Goal: Task Accomplishment & Management: Use online tool/utility

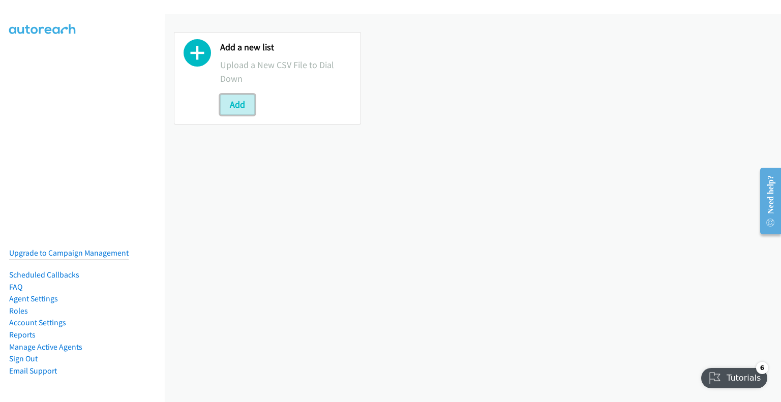
click at [250, 95] on button "Add" at bounding box center [237, 105] width 35 height 20
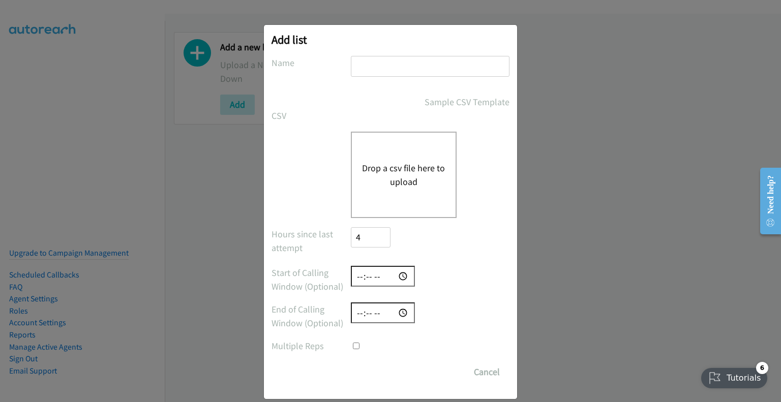
click at [403, 157] on div "Drop a csv file here to upload" at bounding box center [404, 175] width 106 height 86
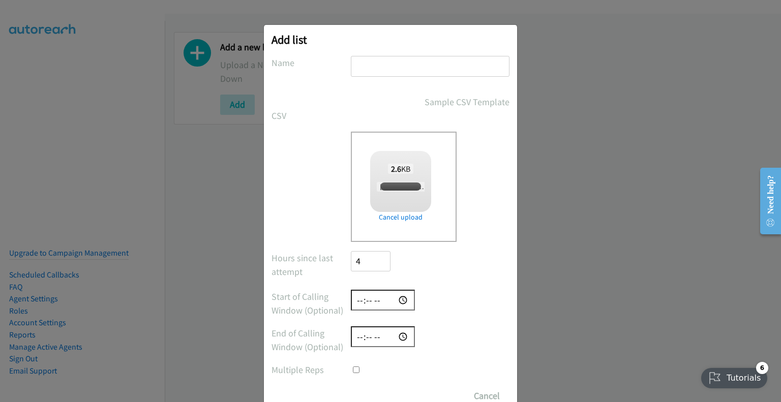
checkbox input "true"
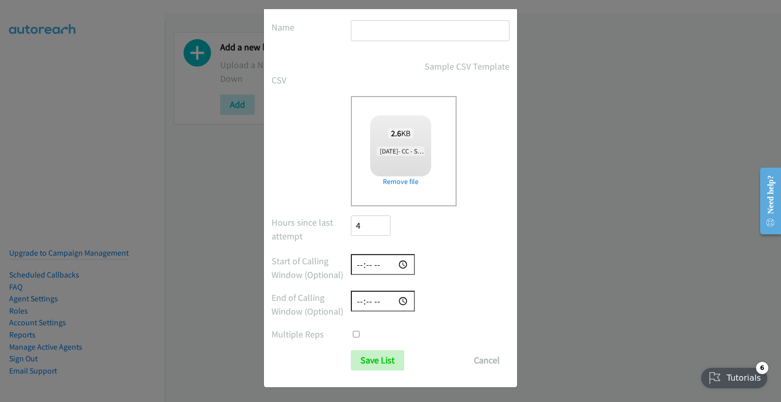
click at [403, 50] on form "No phone fields were returned for that Report or List View Please upload a csv …" at bounding box center [390, 195] width 238 height 350
click at [417, 40] on input "text" at bounding box center [430, 30] width 159 height 21
type input "oct"
click at [351, 364] on input "Save List" at bounding box center [377, 360] width 53 height 20
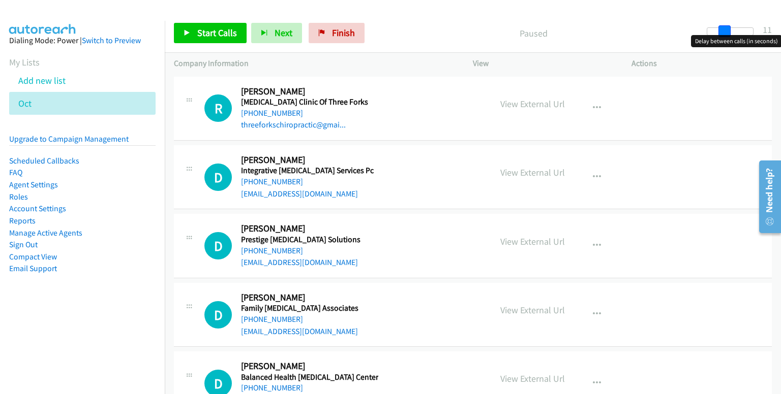
drag, startPoint x: 717, startPoint y: 29, endPoint x: 734, endPoint y: 36, distance: 18.0
click at [734, 36] on body "Start Calls Pause Next Finish Paused 11 Company Information Info Status View Ac…" at bounding box center [390, 24] width 781 height 48
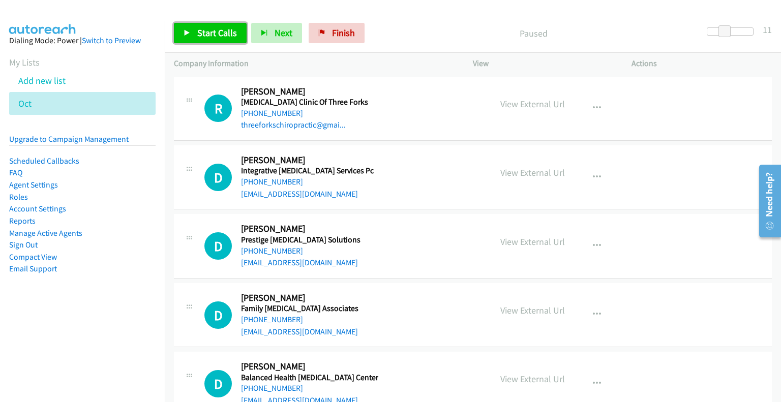
click at [220, 29] on span "Start Calls" at bounding box center [217, 33] width 40 height 12
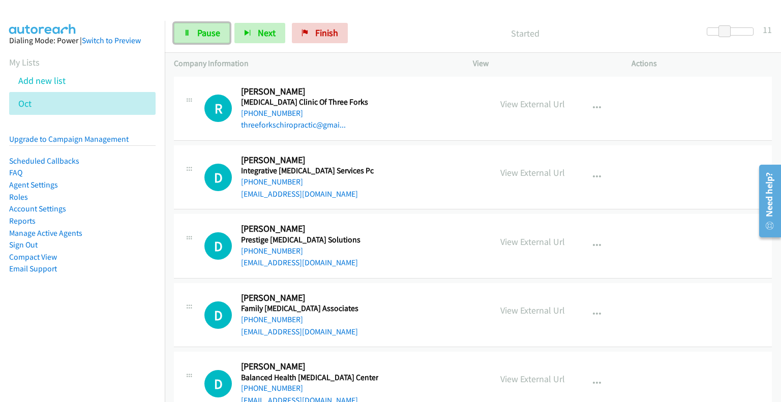
click at [206, 37] on span "Pause" at bounding box center [208, 33] width 23 height 12
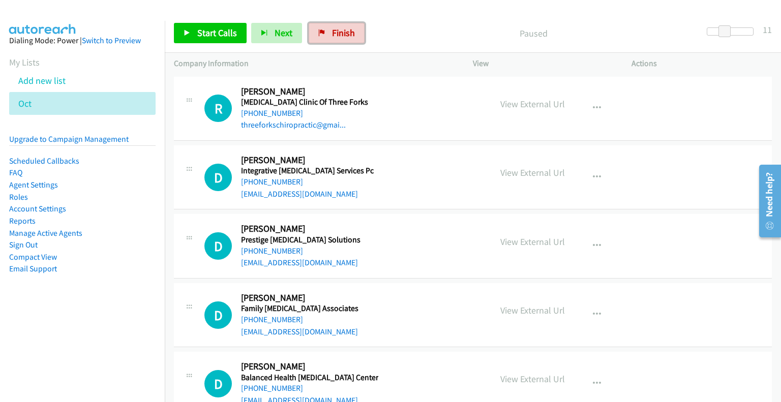
click at [332, 36] on span "Finish" at bounding box center [343, 33] width 23 height 12
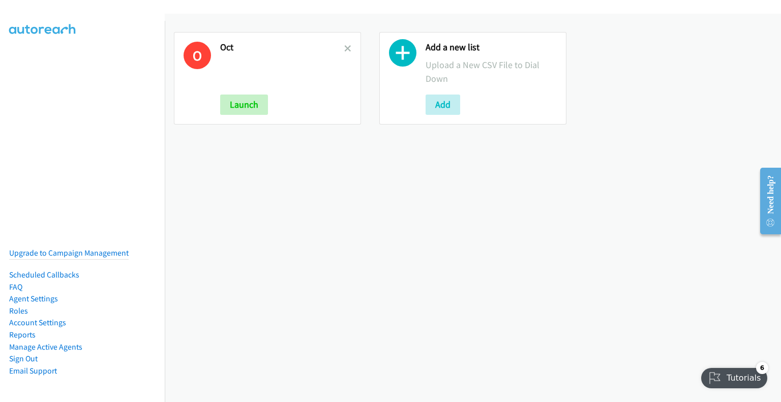
click at [182, 91] on div "O Oct Launch" at bounding box center [267, 78] width 187 height 92
click at [224, 58] on p at bounding box center [282, 71] width 124 height 27
click at [241, 101] on button "Launch" at bounding box center [244, 105] width 48 height 20
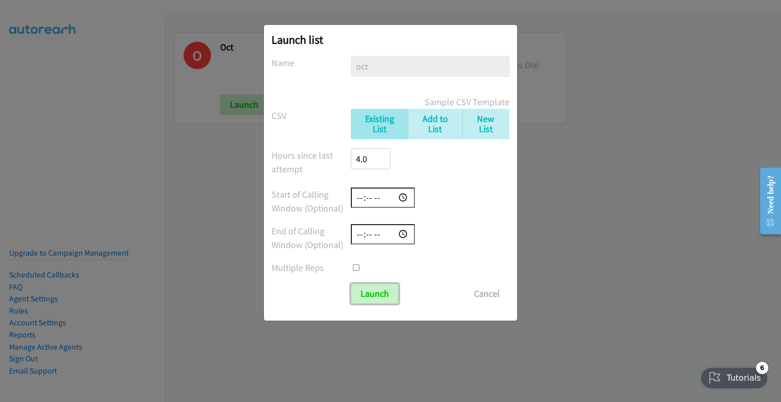
click at [377, 292] on input "Launch" at bounding box center [375, 294] width 48 height 20
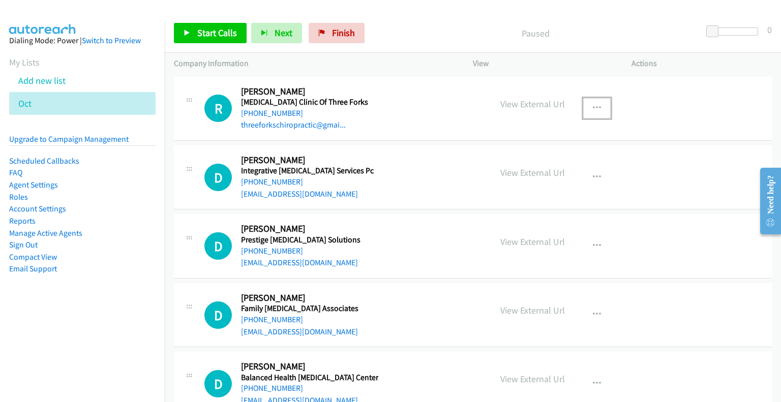
click at [601, 114] on button "button" at bounding box center [596, 108] width 27 height 20
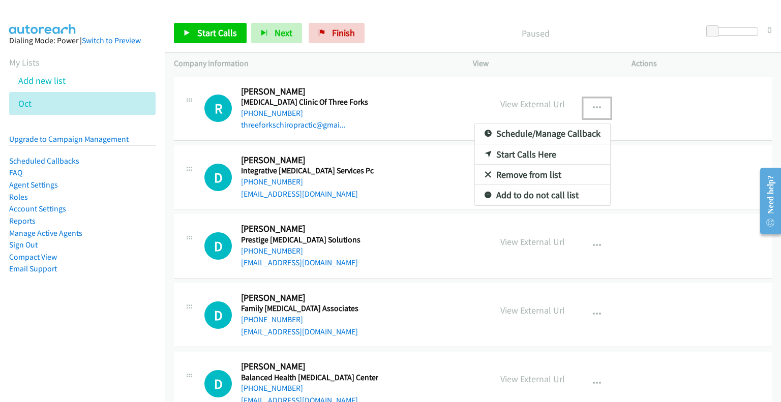
click at [659, 105] on div at bounding box center [390, 201] width 781 height 402
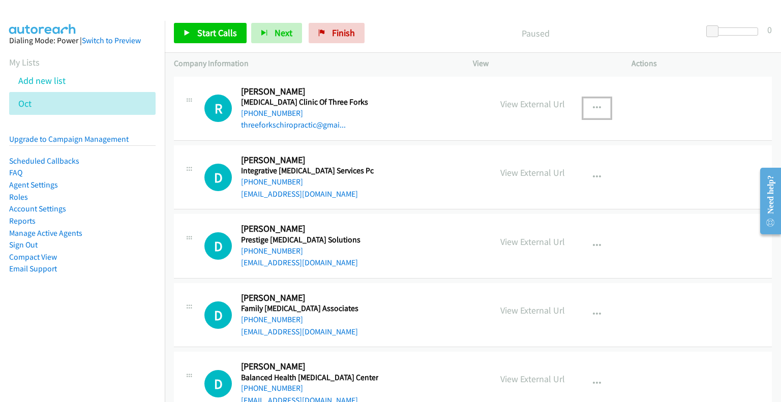
click at [619, 89] on div "View External Url Email Schedule/Manage Callback Start Calls Here Remove from l…" at bounding box center [575, 108] width 168 height 45
click at [193, 91] on div at bounding box center [189, 99] width 12 height 27
click at [192, 95] on div at bounding box center [189, 99] width 12 height 27
click at [515, 106] on p "View External Url" at bounding box center [532, 104] width 65 height 14
click at [535, 105] on p "View External Url" at bounding box center [532, 104] width 65 height 14
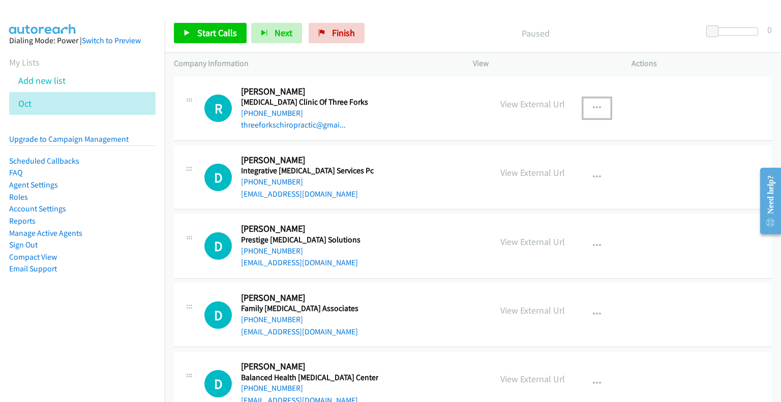
click at [535, 105] on p "View External Url" at bounding box center [532, 104] width 65 height 14
click at [633, 120] on div "View External Url Email Schedule/Manage Callback Start Calls Here Remove from l…" at bounding box center [575, 108] width 168 height 45
click at [608, 102] on div "View External Url Email Schedule/Manage Callback Start Calls Here Remove from l…" at bounding box center [575, 108] width 168 height 45
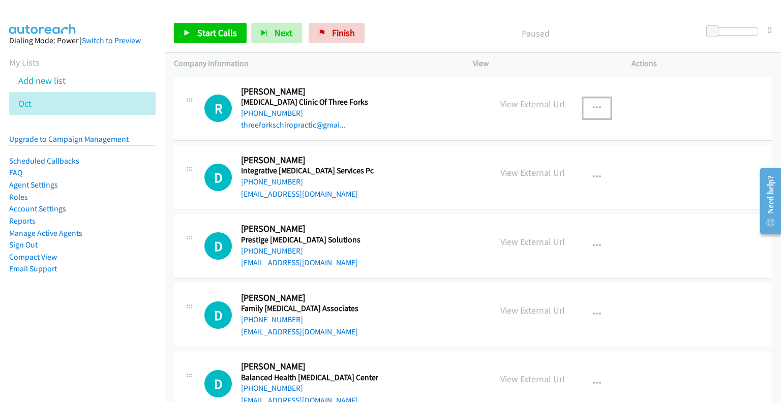
click at [593, 109] on icon "button" at bounding box center [597, 108] width 8 height 8
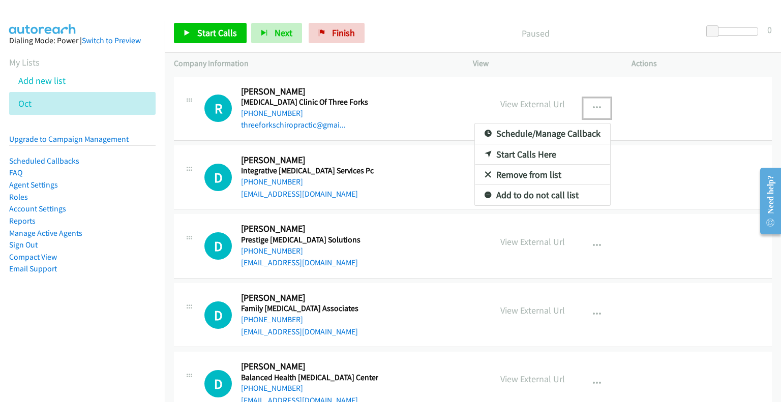
click at [427, 217] on div at bounding box center [390, 201] width 781 height 402
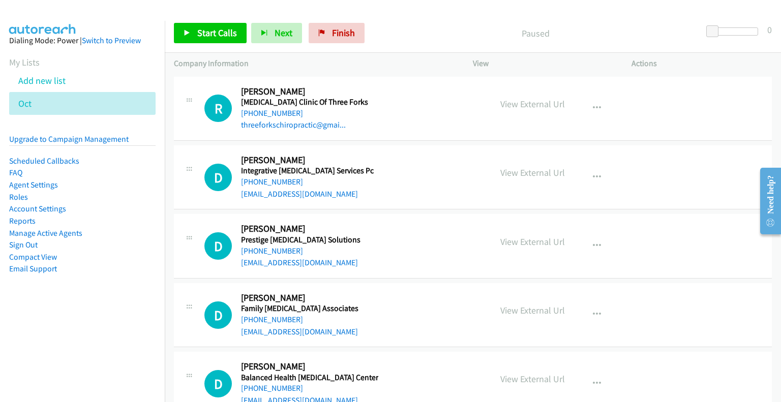
click at [116, 38] on link "Switch to Preview" at bounding box center [111, 41] width 59 height 10
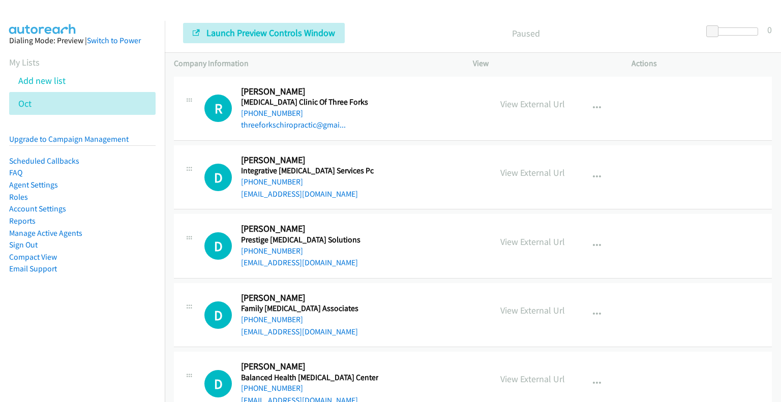
click at [137, 43] on link "Switch to Power" at bounding box center [114, 41] width 54 height 10
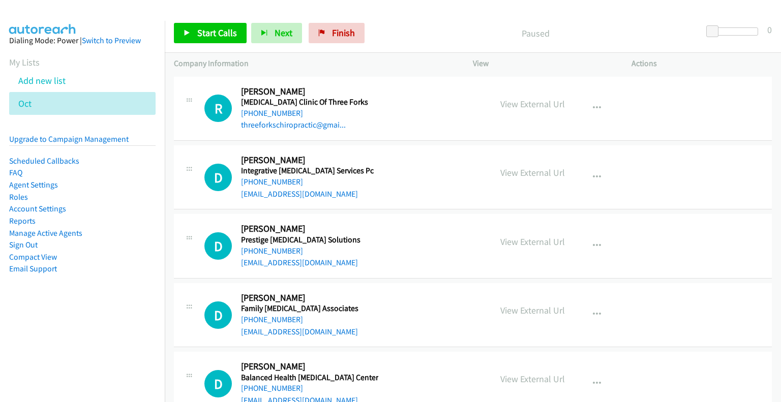
click at [117, 36] on link "Switch to Preview" at bounding box center [111, 41] width 59 height 10
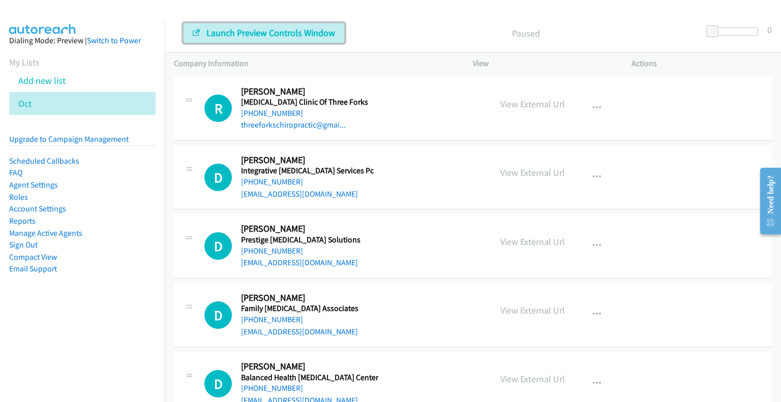
click at [276, 33] on span "Launch Preview Controls Window" at bounding box center [270, 33] width 129 height 12
click at [70, 42] on div "Dialing Mode: Preview | Switch to Power" at bounding box center [82, 41] width 146 height 12
click at [116, 41] on link "Switch to Power" at bounding box center [114, 41] width 54 height 10
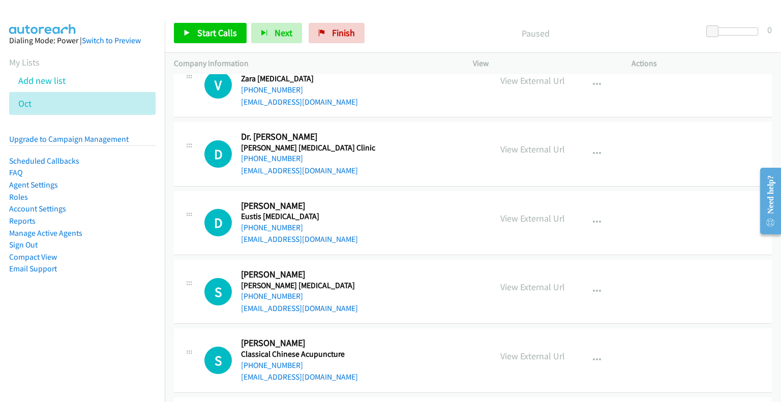
scroll to position [1393, 0]
